Goal: Check status

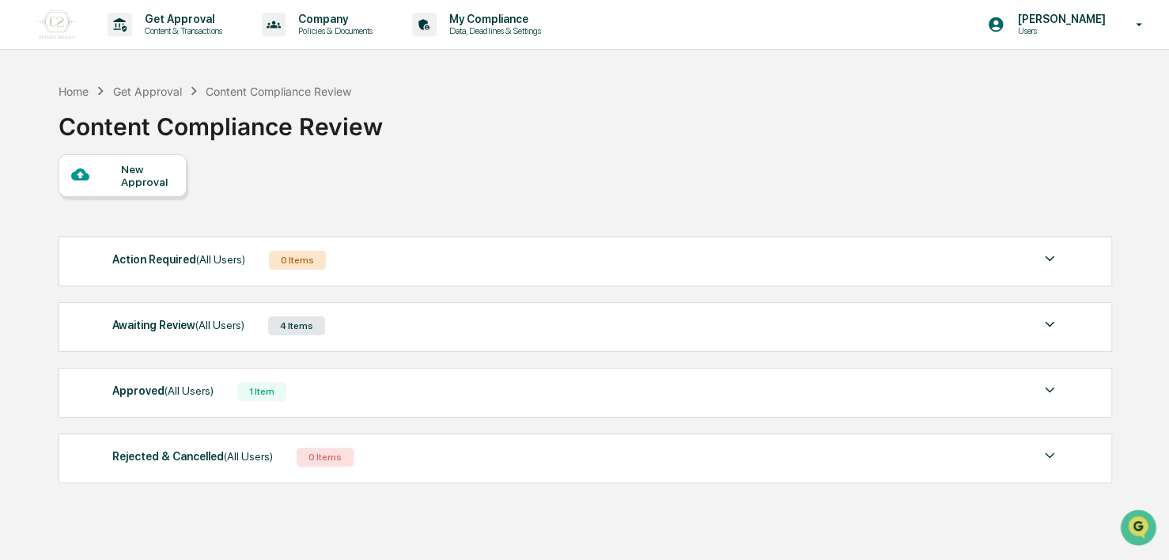
click at [351, 332] on div "Awaiting Review (All Users) 4 Items" at bounding box center [585, 326] width 947 height 22
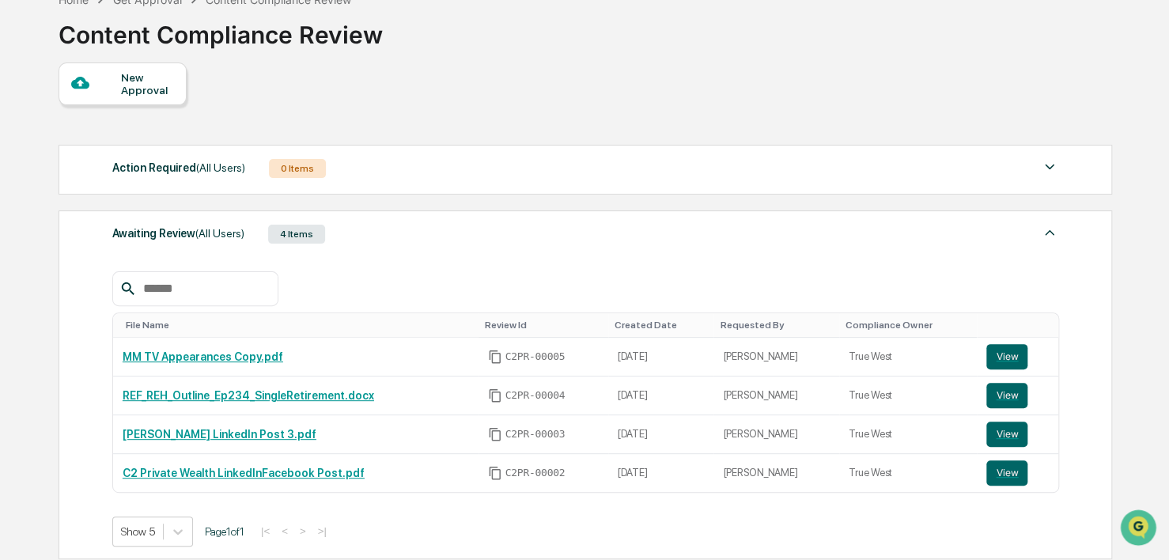
scroll to position [94, 0]
